Goal: Transaction & Acquisition: Purchase product/service

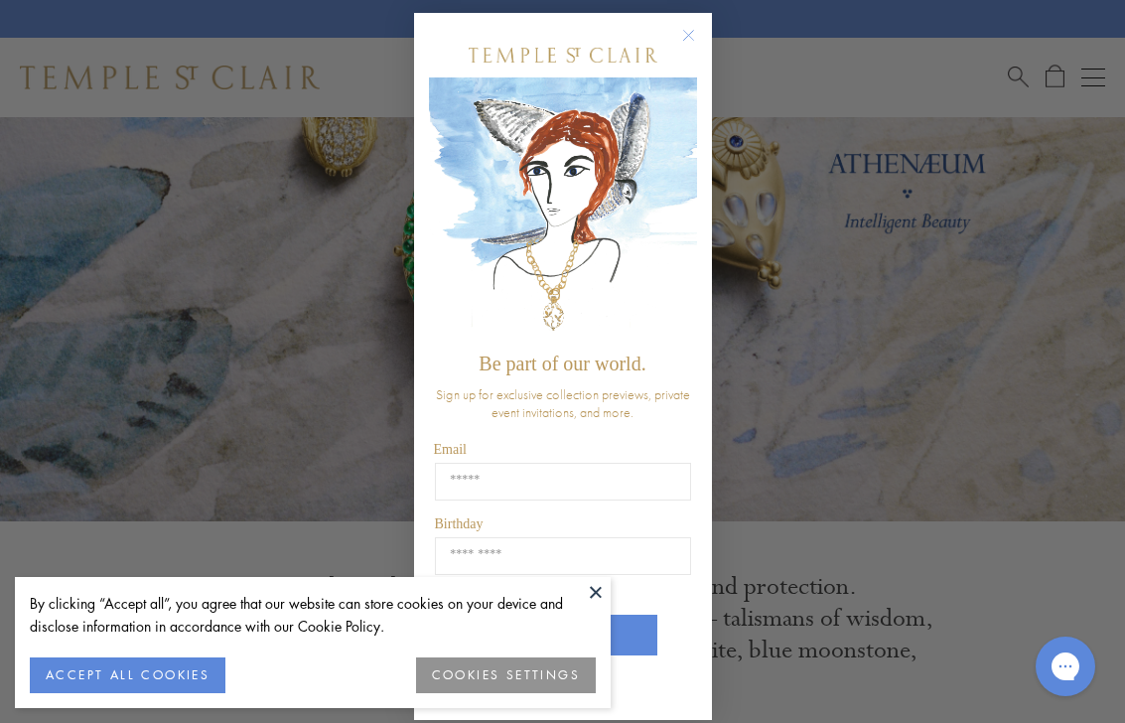
scroll to position [10, 0]
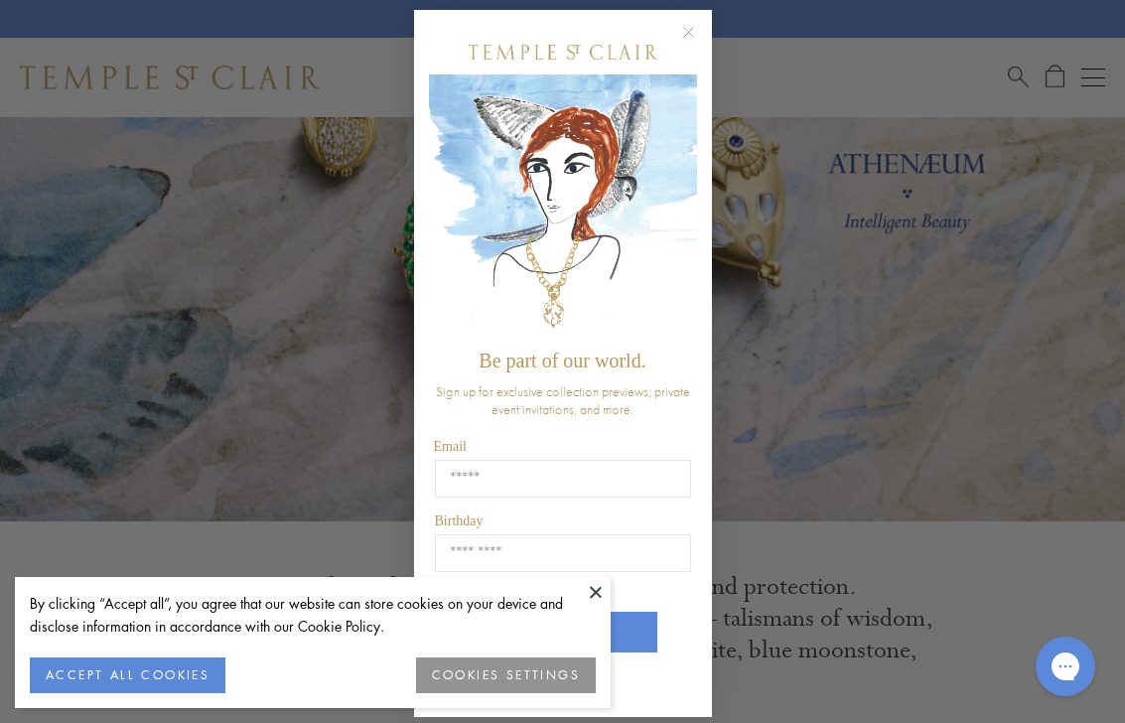
click at [685, 31] on circle "Close dialog" at bounding box center [688, 33] width 24 height 24
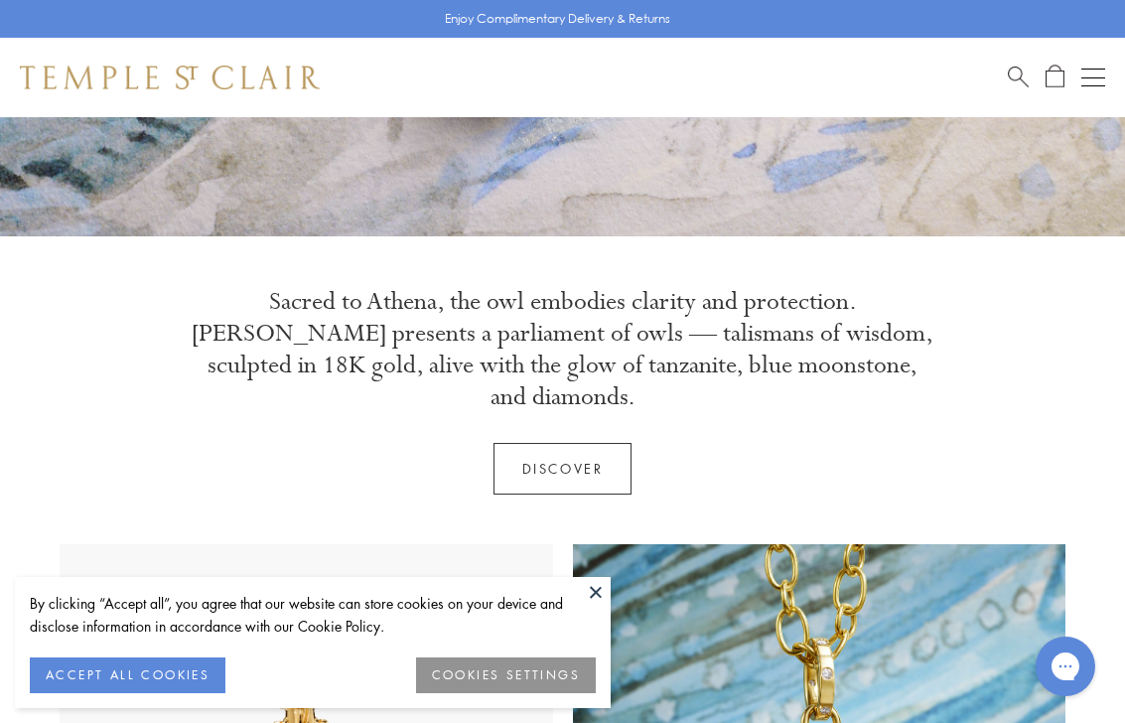
scroll to position [552, 0]
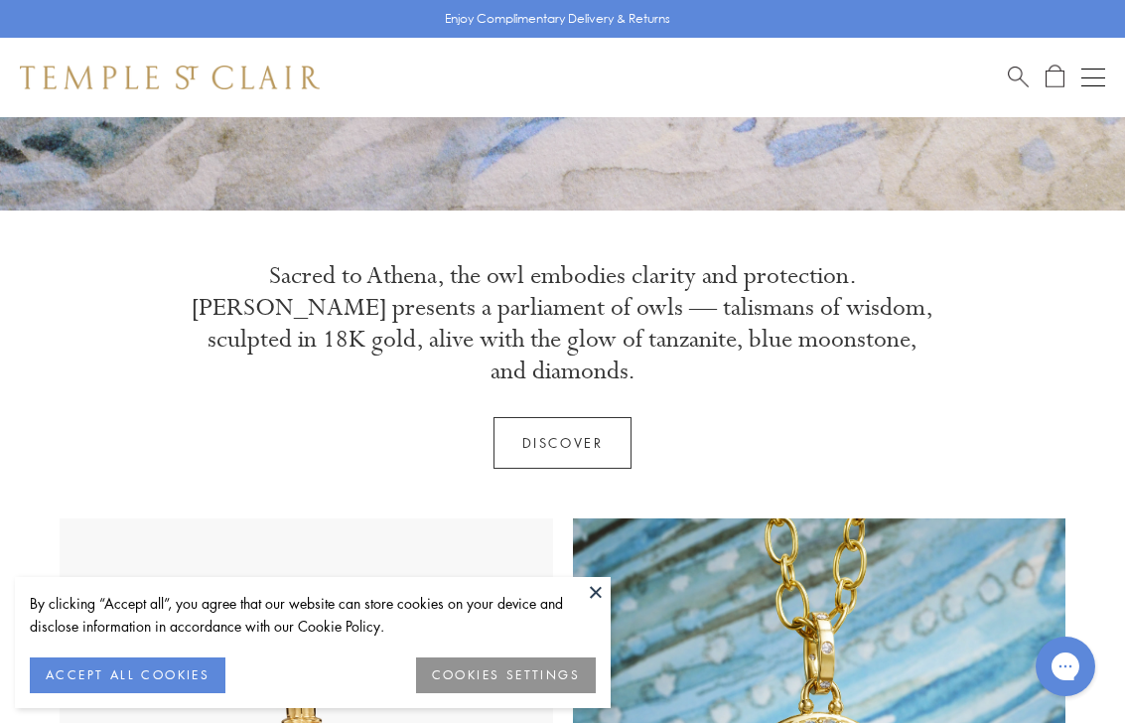
click at [599, 585] on button at bounding box center [596, 592] width 30 height 30
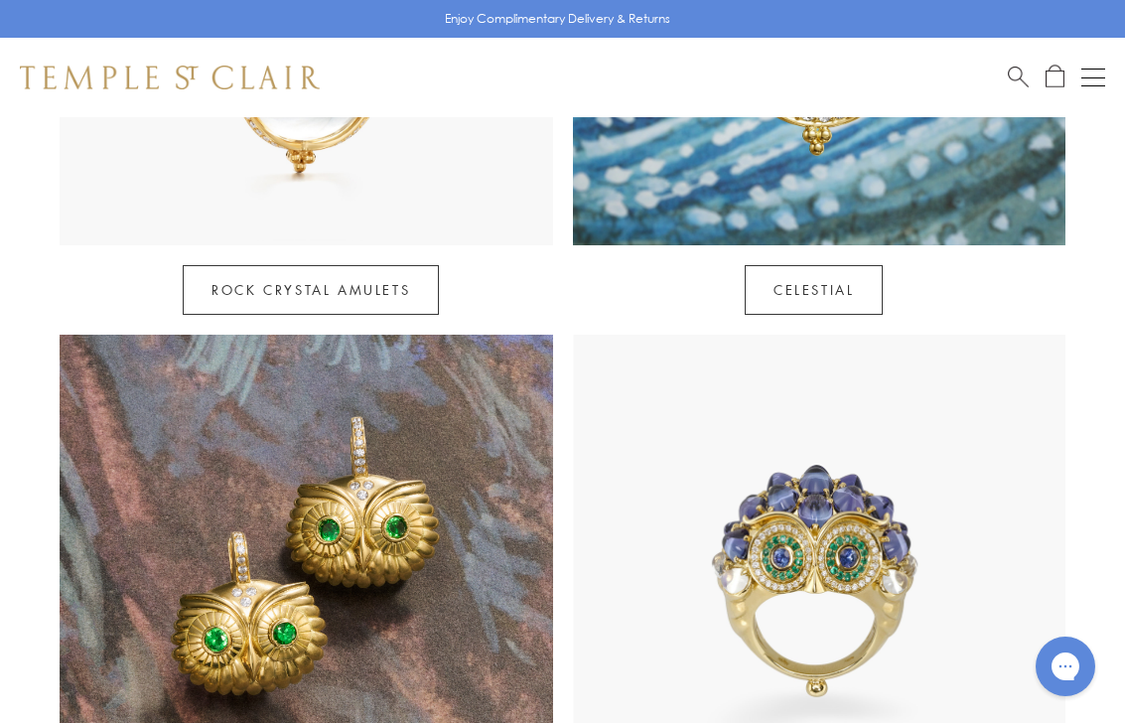
scroll to position [1209, 0]
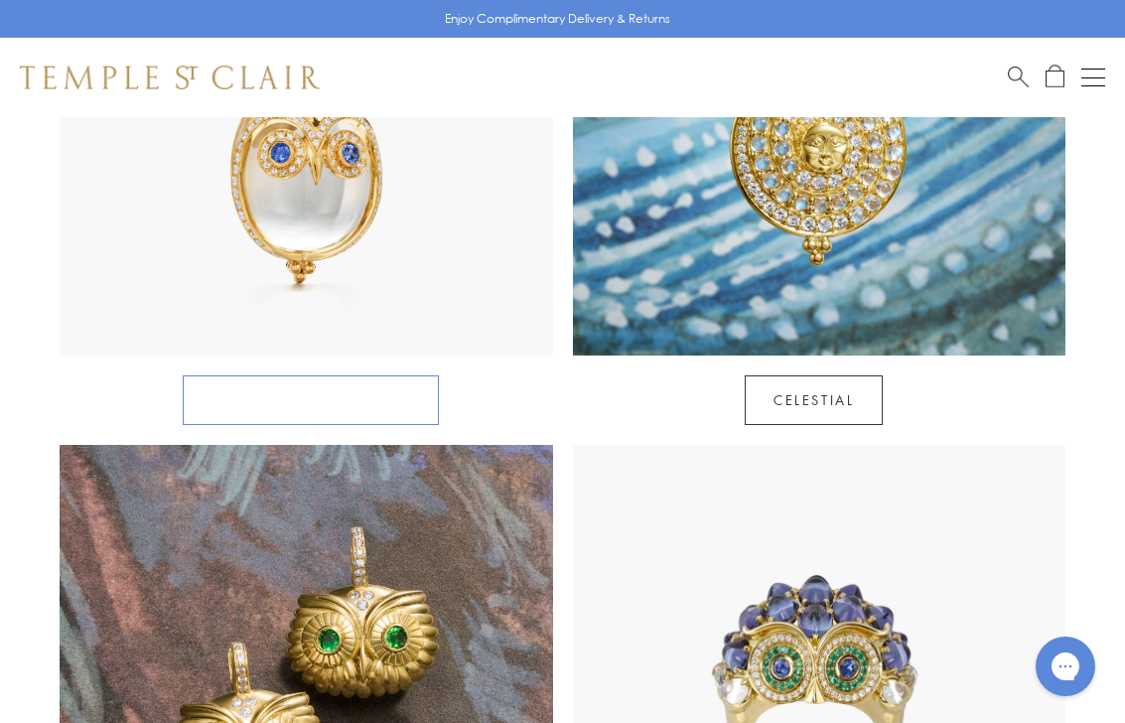
click at [347, 375] on link "Rock Crystal Amulets" at bounding box center [311, 400] width 256 height 50
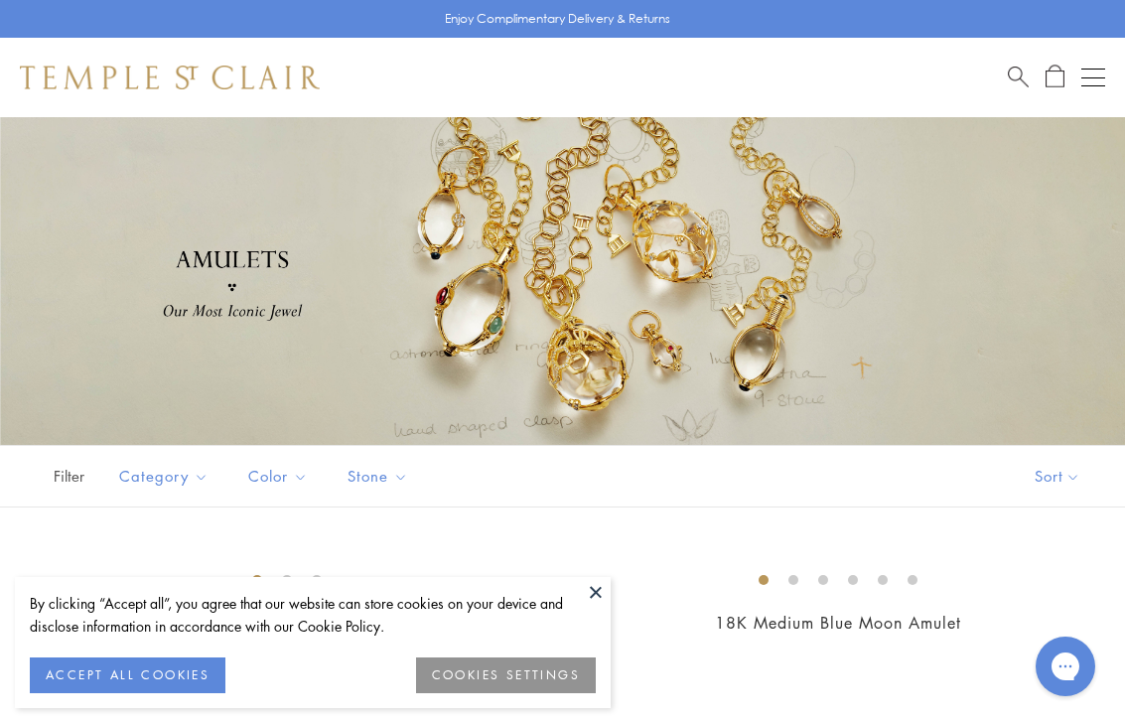
scroll to position [25, 0]
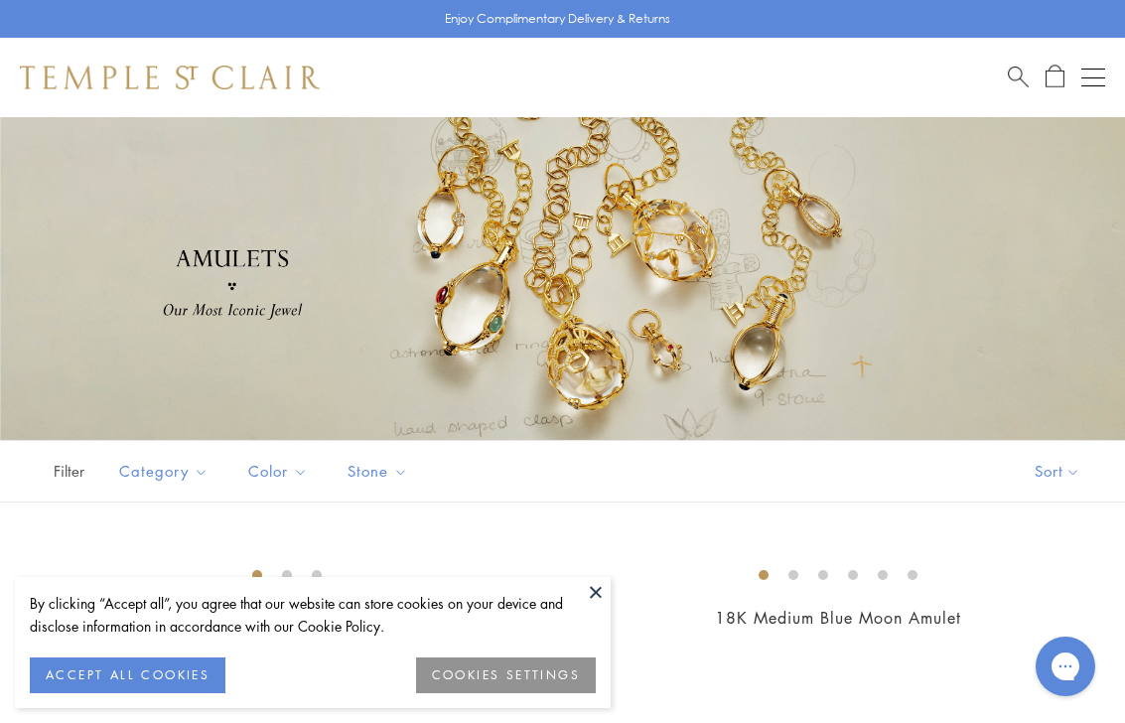
click at [203, 681] on button "ACCEPT ALL COOKIES" at bounding box center [128, 675] width 196 height 36
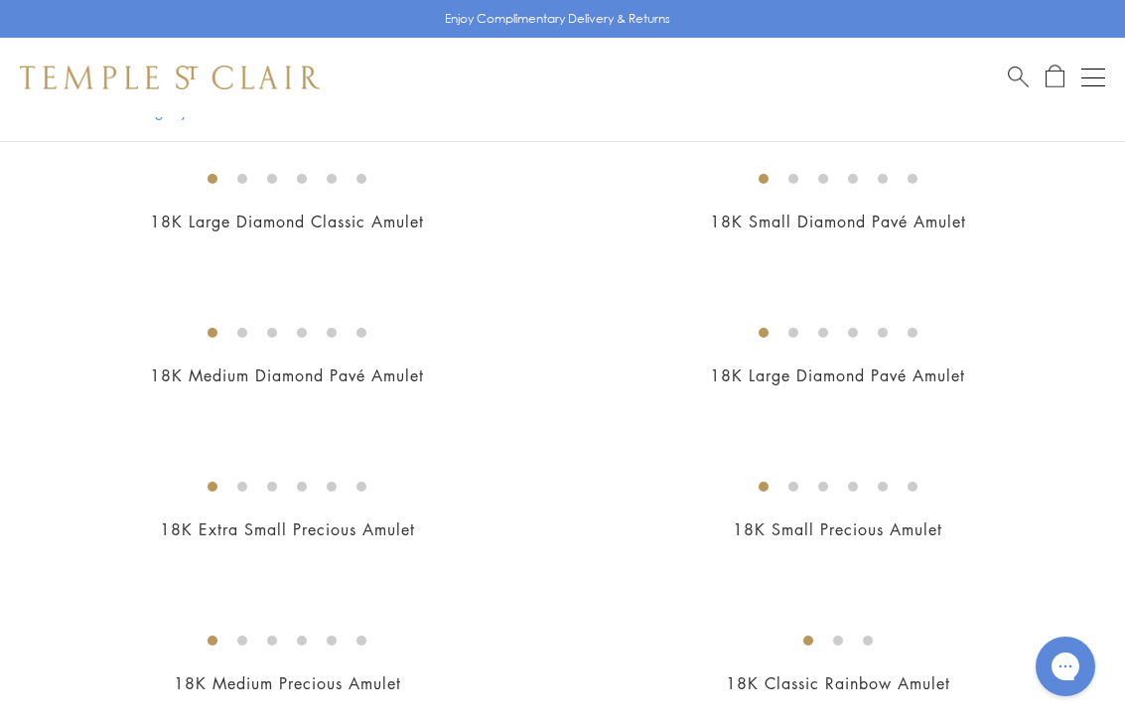
scroll to position [2413, 0]
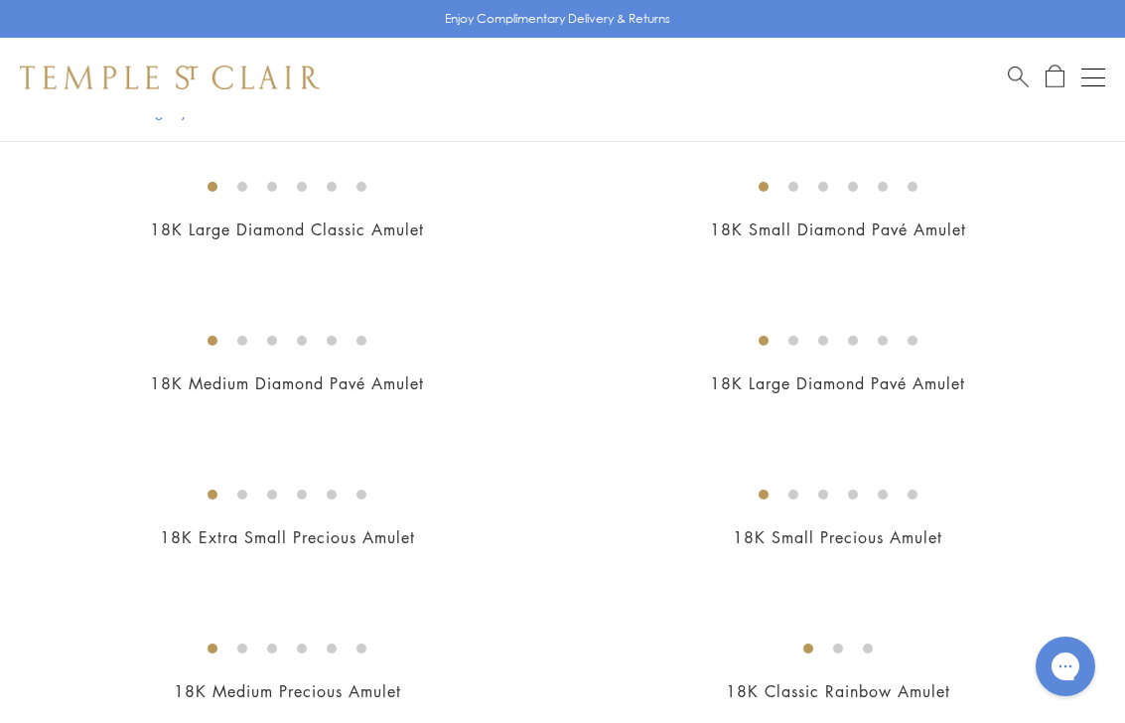
click at [0, 0] on img at bounding box center [0, 0] width 0 height 0
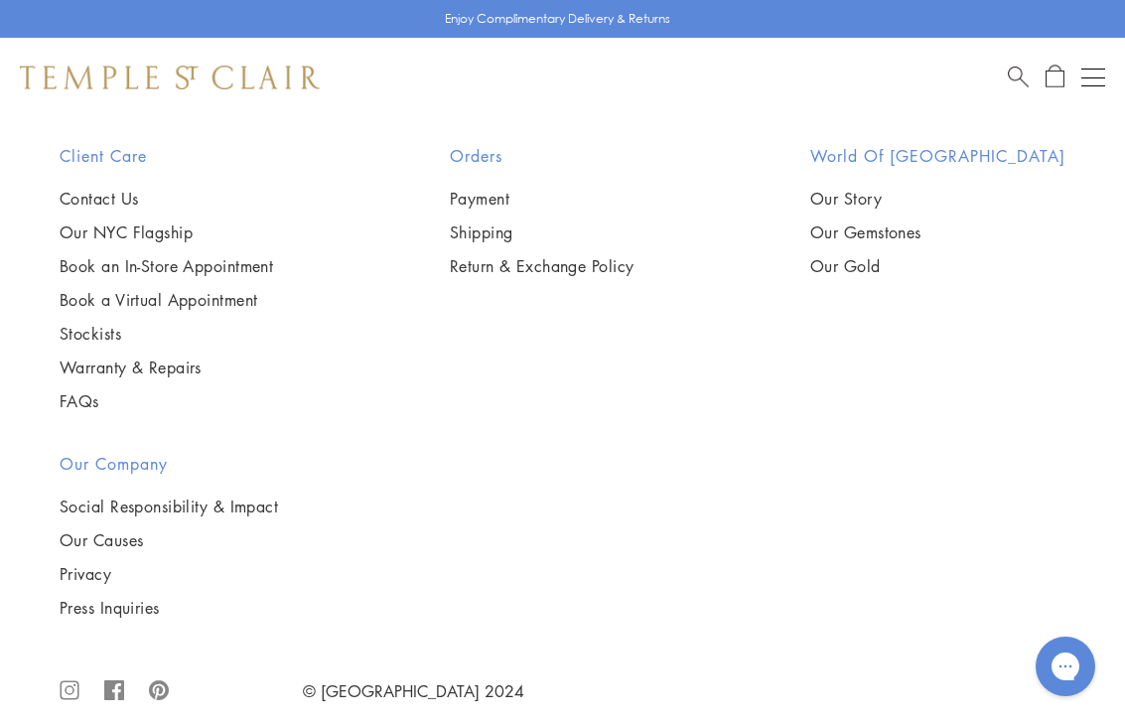
scroll to position [3320, 0]
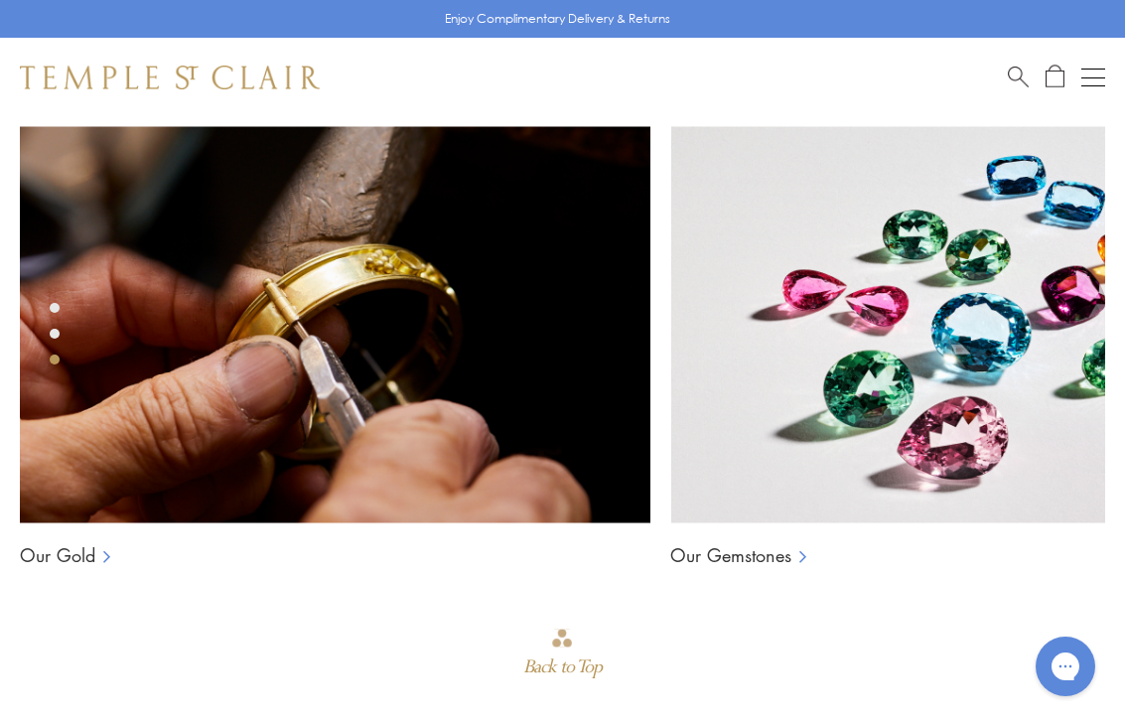
scroll to position [2820, 0]
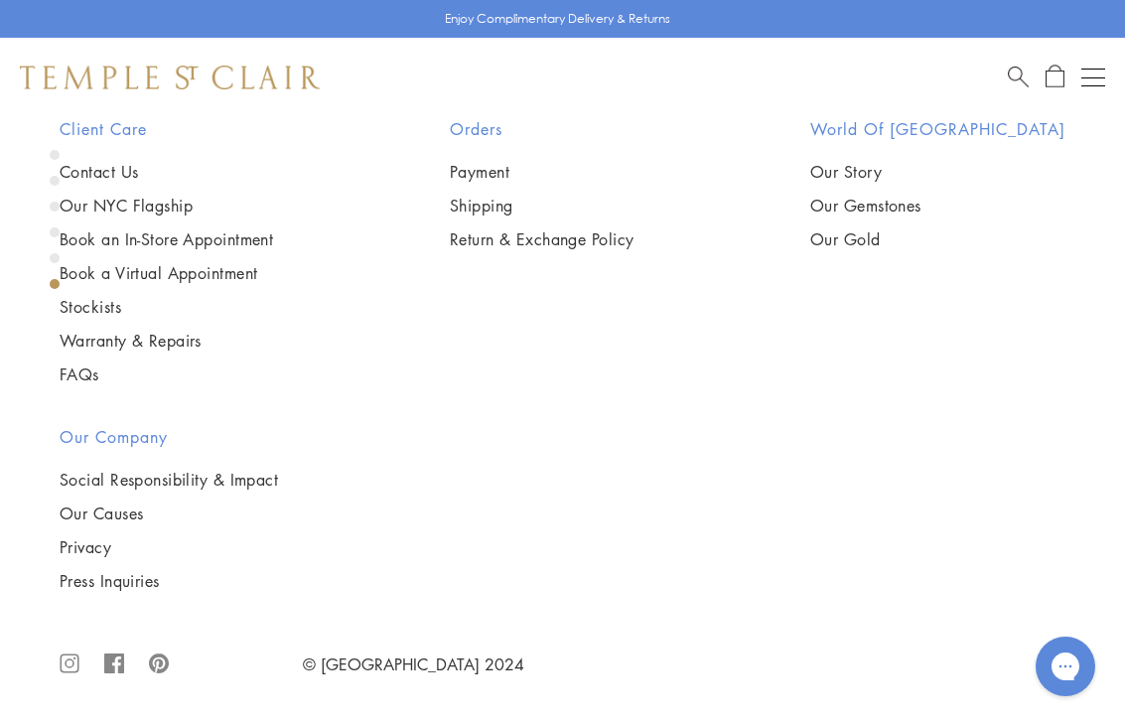
scroll to position [6192, 0]
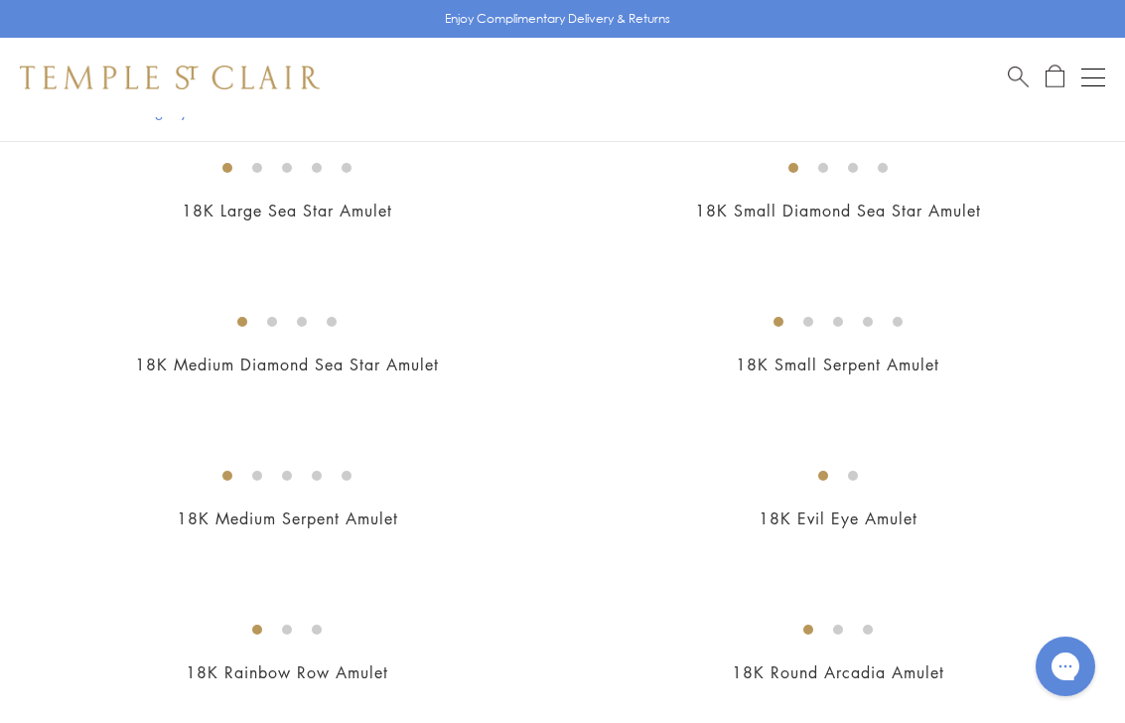
scroll to position [4477, 0]
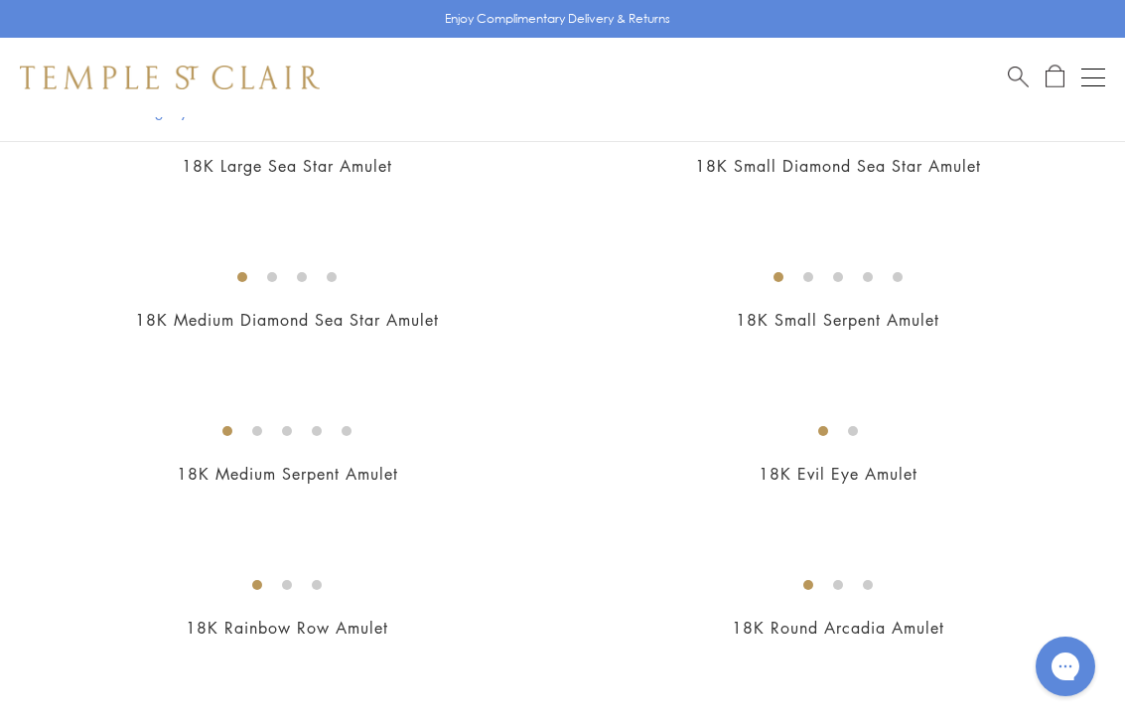
click at [0, 0] on img at bounding box center [0, 0] width 0 height 0
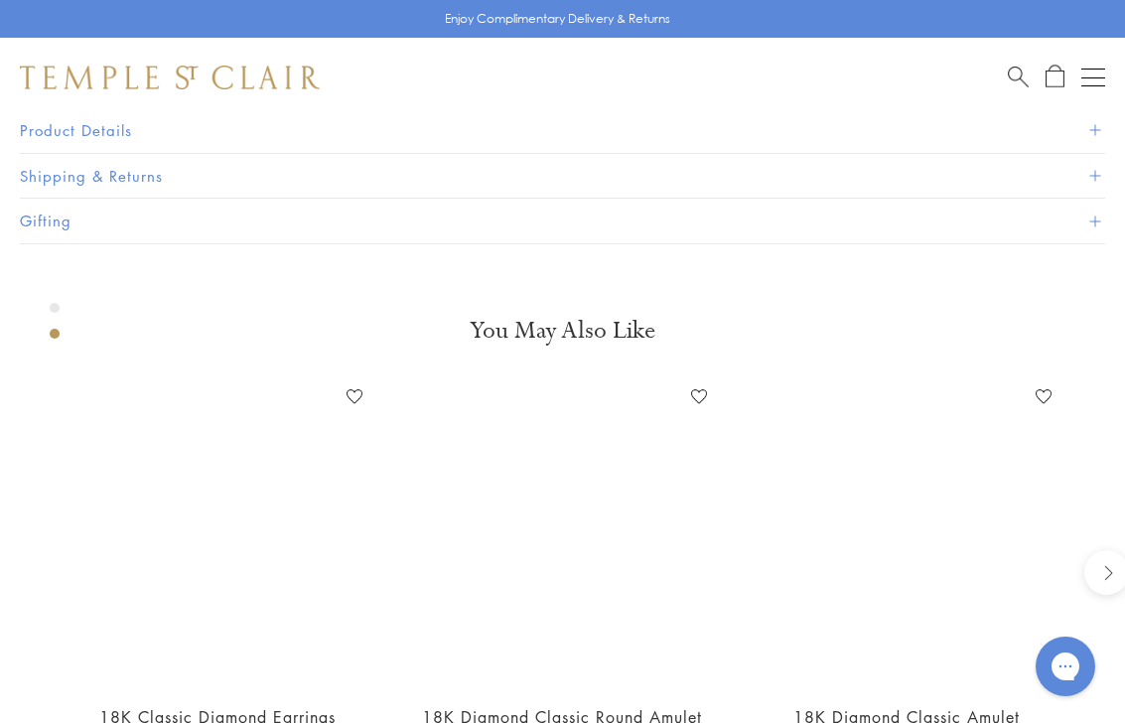
scroll to position [1596, 0]
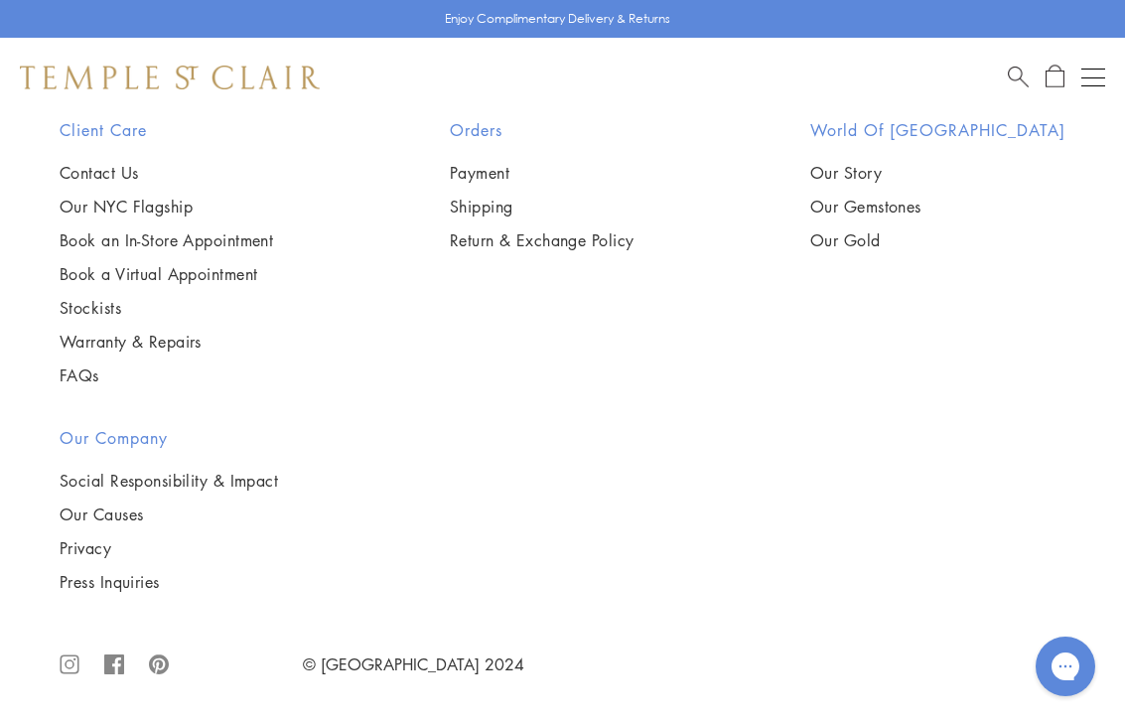
scroll to position [6388, 0]
click at [0, 0] on img at bounding box center [0, 0] width 0 height 0
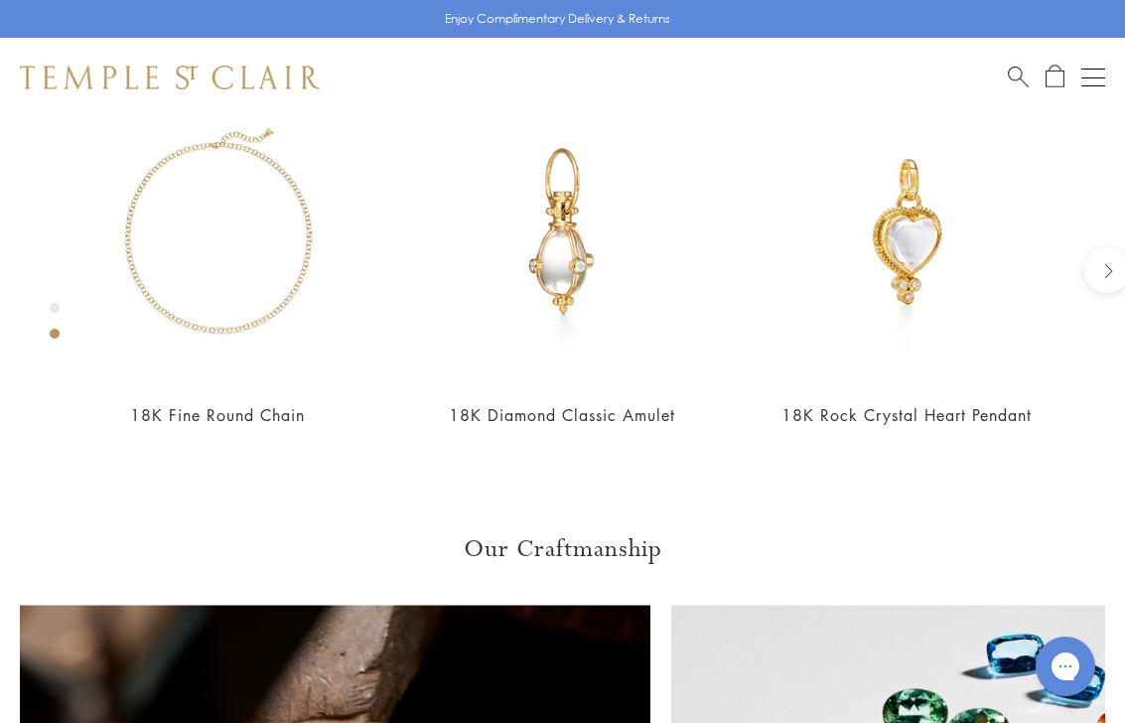
scroll to position [1855, 0]
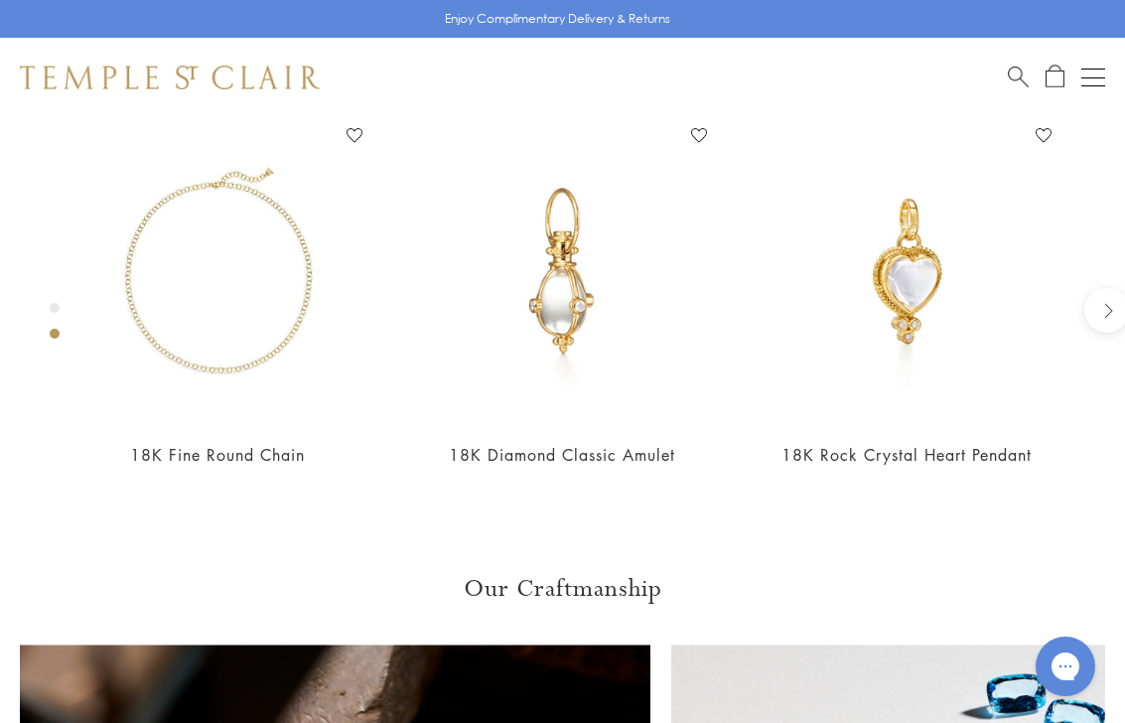
click at [1098, 82] on button "Open navigation" at bounding box center [1093, 78] width 24 height 24
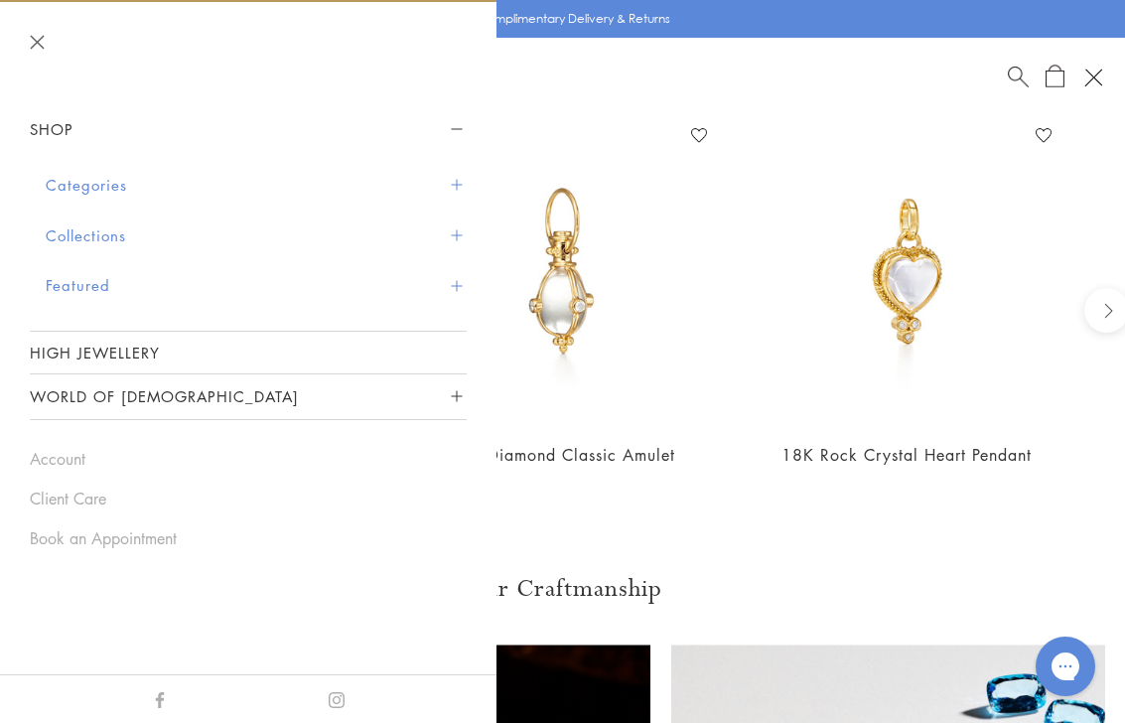
click at [114, 180] on button "Categories" at bounding box center [256, 185] width 421 height 51
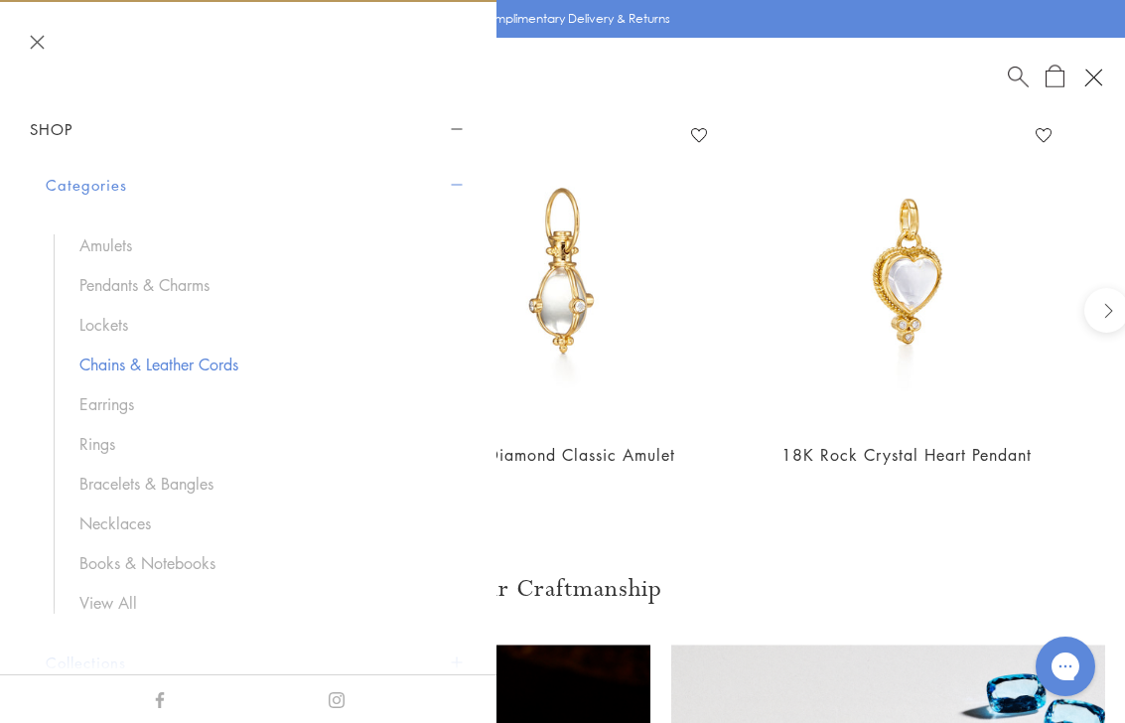
click at [110, 368] on link "Chains & Leather Cords" at bounding box center [262, 365] width 367 height 22
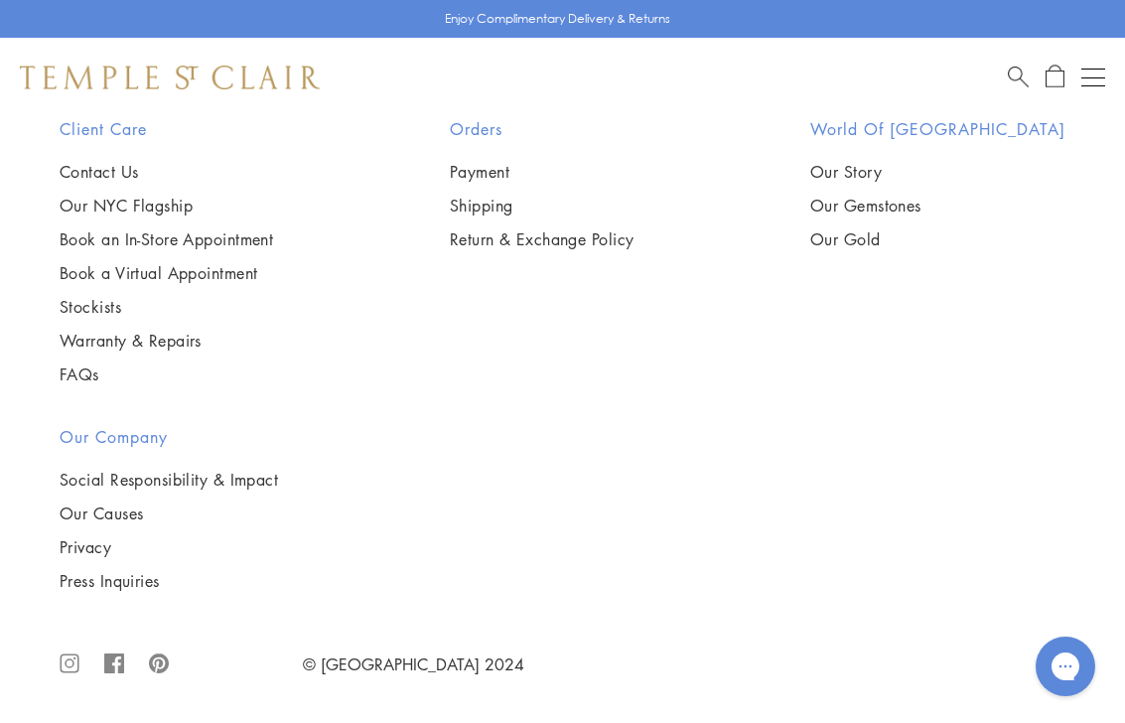
scroll to position [2188, 0]
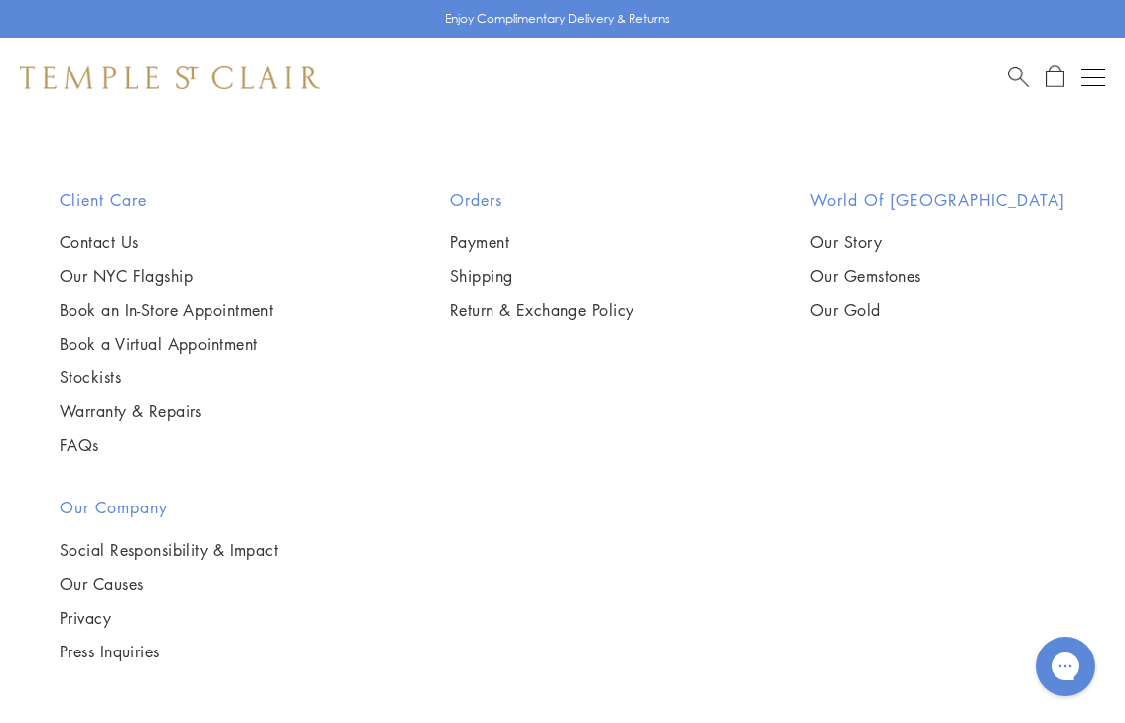
click at [0, 0] on img at bounding box center [0, 0] width 0 height 0
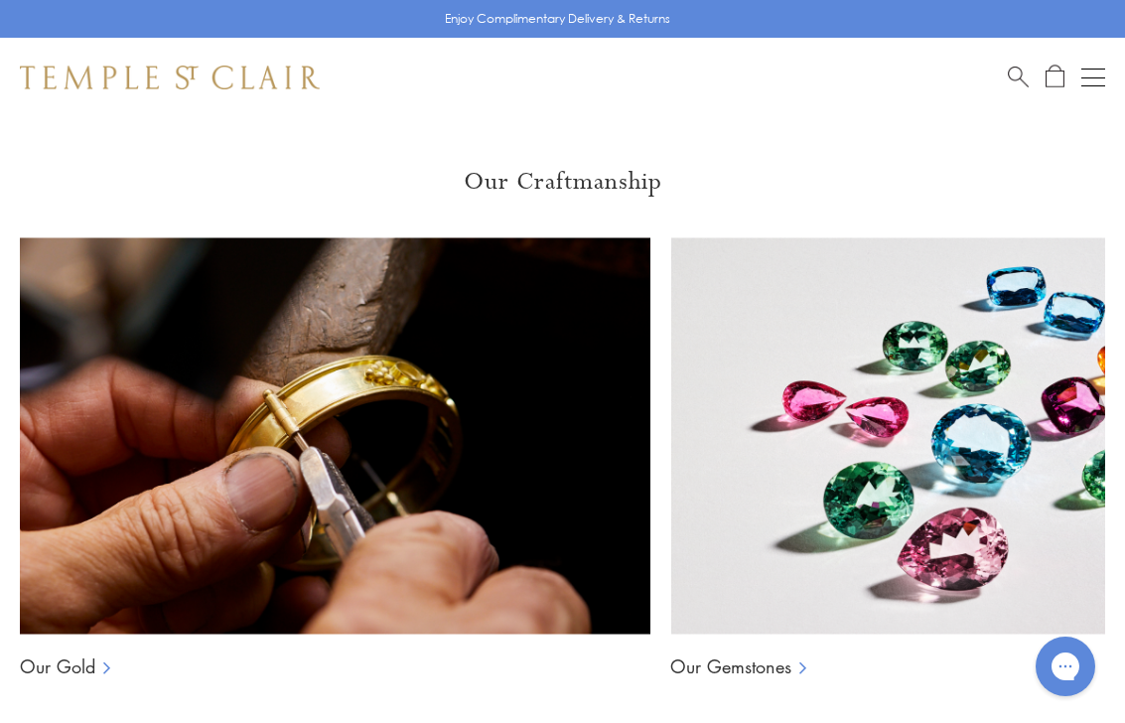
scroll to position [2326, 0]
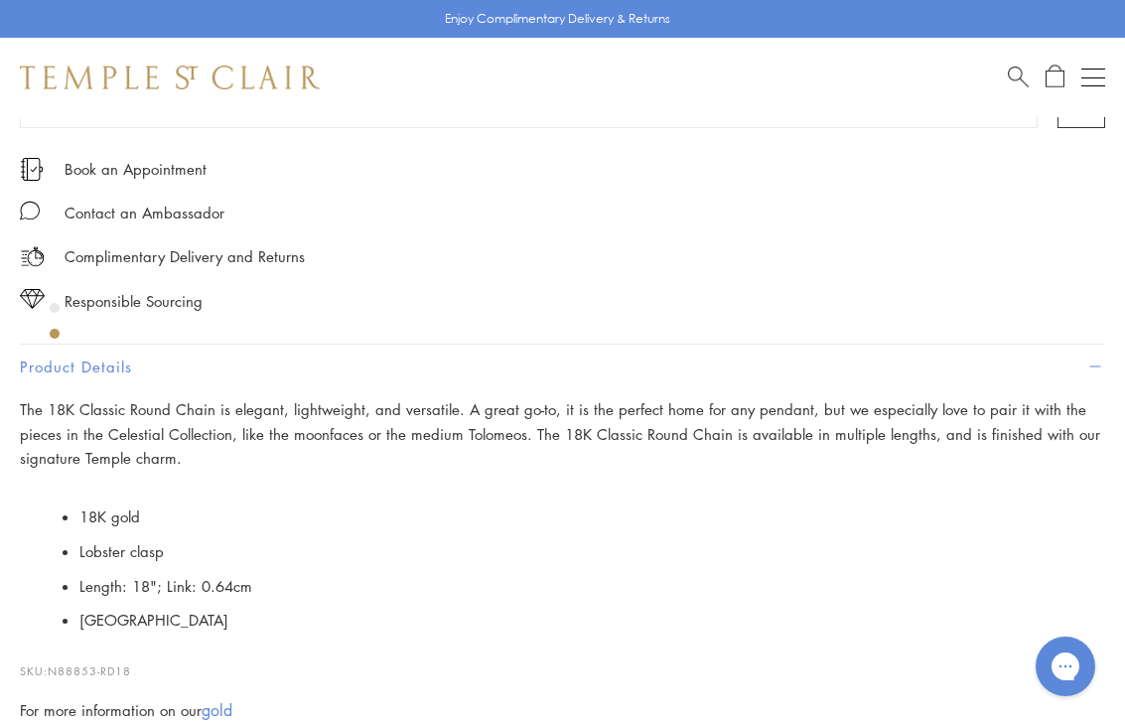
scroll to position [1358, 0]
